Goal: Information Seeking & Learning: Learn about a topic

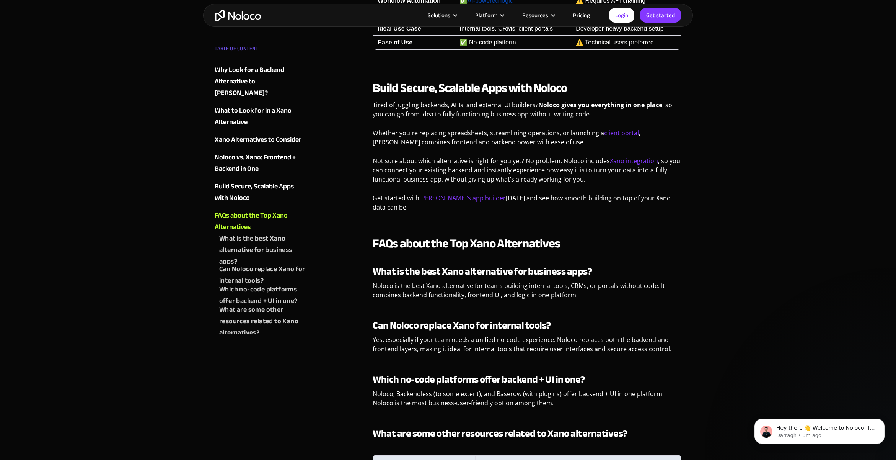
scroll to position [1875, 0]
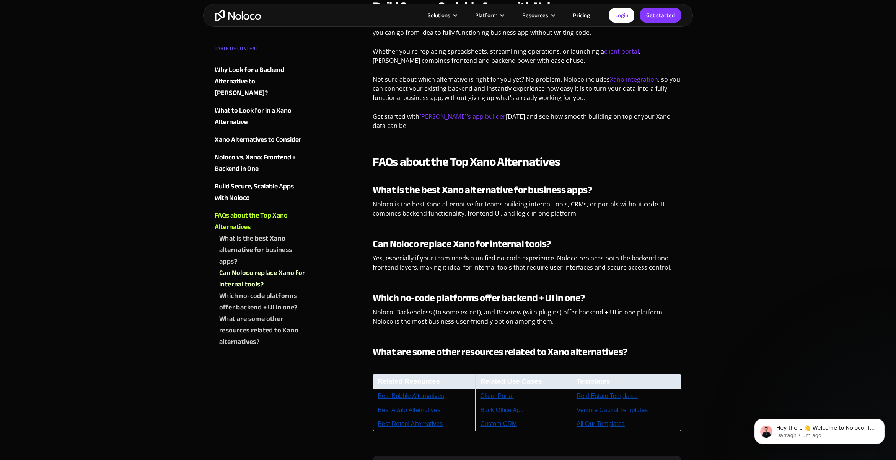
click at [233, 11] on img "home" at bounding box center [238, 16] width 46 height 12
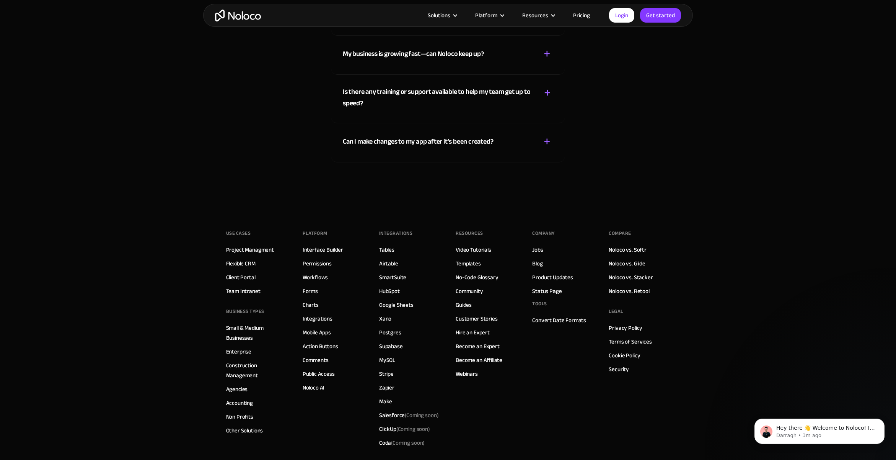
scroll to position [4411, 0]
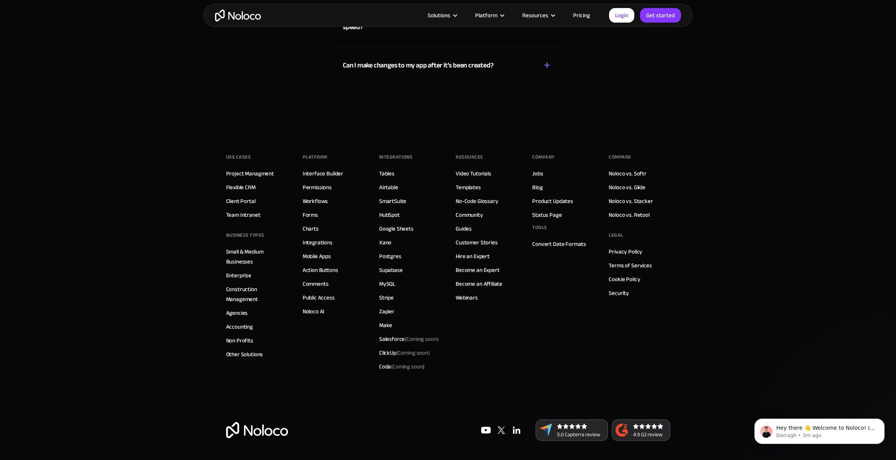
click at [582, 13] on link "Pricing" at bounding box center [582, 15] width 36 height 10
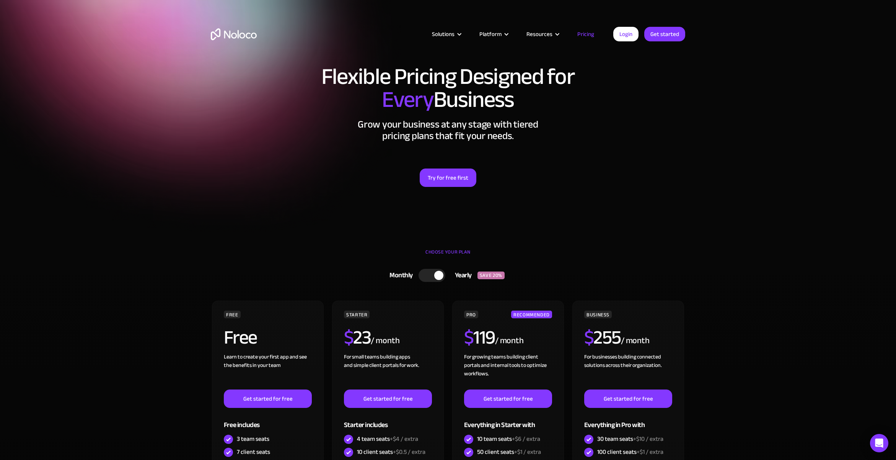
click at [425, 287] on div "Monthly Yearly SAVE 20% Monthly Yearly SAVE 20% FREE Free Learn to create your …" at bounding box center [448, 429] width 474 height 329
click at [426, 281] on div at bounding box center [432, 275] width 27 height 13
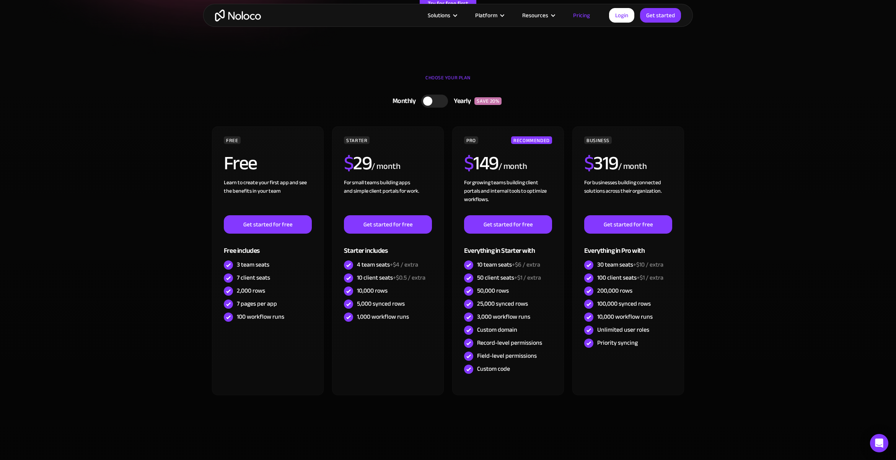
scroll to position [191, 0]
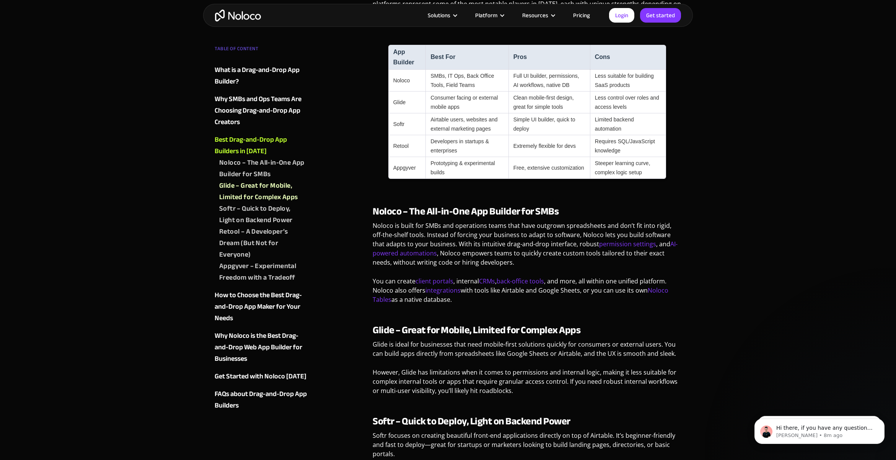
scroll to position [1301, 0]
